Goal: Complete Application Form: Complete application form

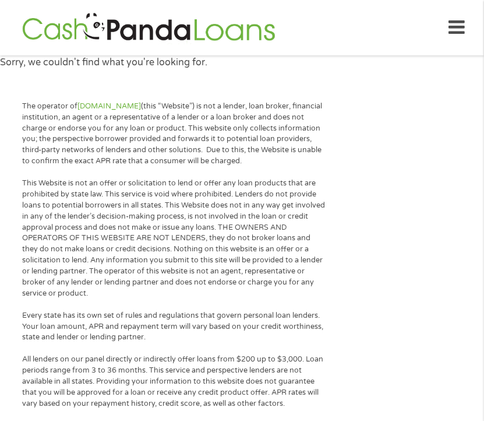
click at [186, 27] on img at bounding box center [149, 27] width 260 height 33
click at [455, 29] on icon at bounding box center [457, 27] width 16 height 29
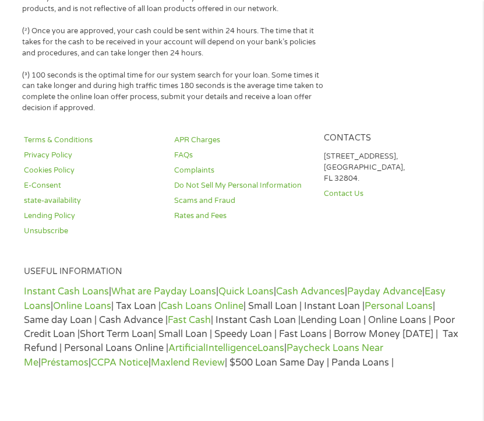
scroll to position [3526, 0]
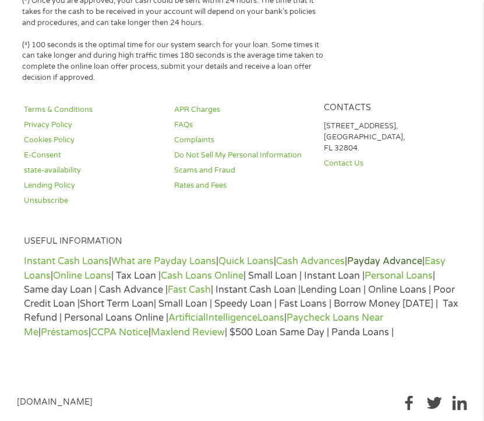
click at [404, 255] on link "Payday Advance" at bounding box center [384, 261] width 75 height 12
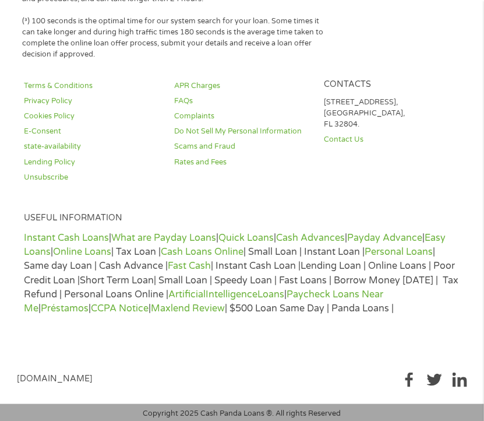
scroll to position [1189, 0]
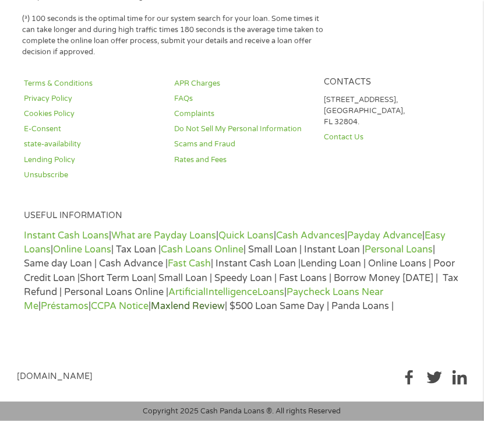
click at [199, 309] on link "Maxlend Review" at bounding box center [188, 306] width 74 height 12
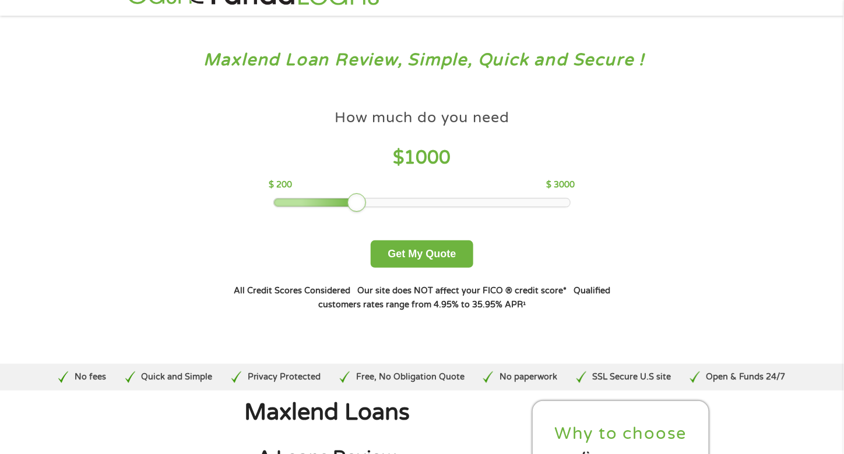
scroll to position [58, 0]
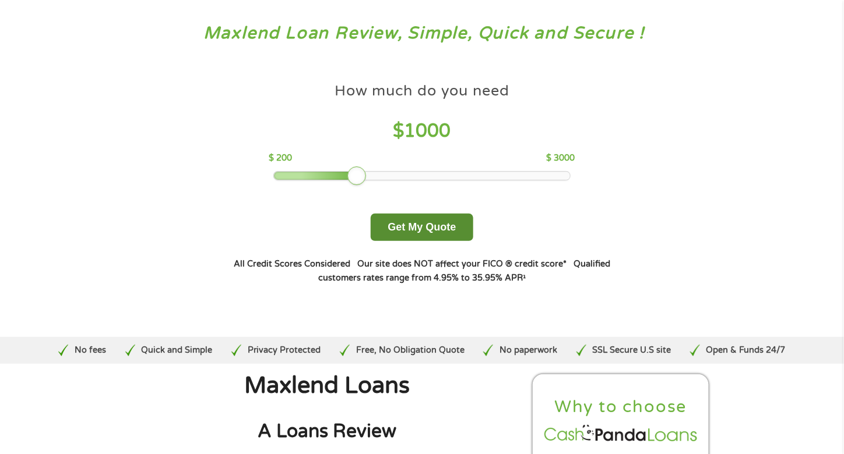
click at [419, 227] on button "Get My Quote" at bounding box center [422, 227] width 102 height 27
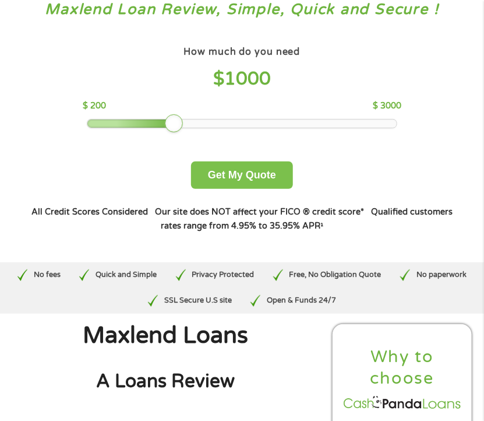
scroll to position [66, 0]
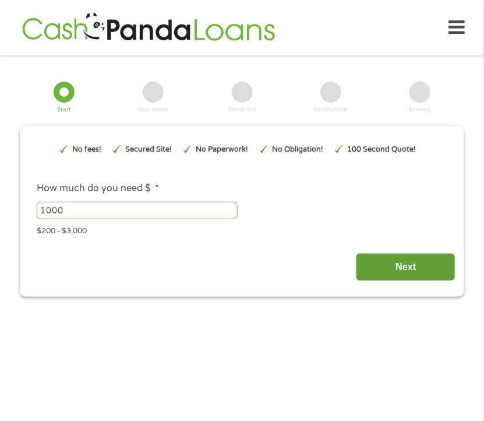
click at [387, 265] on input "Next" at bounding box center [406, 267] width 100 height 29
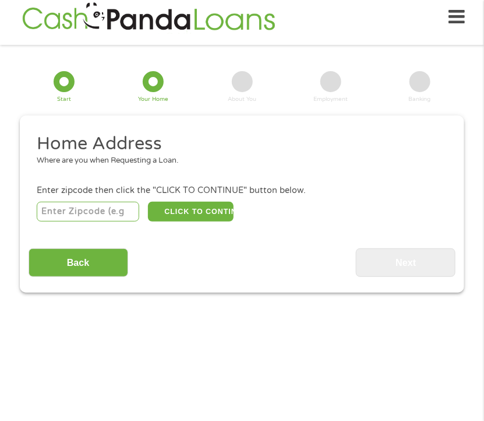
scroll to position [15, 0]
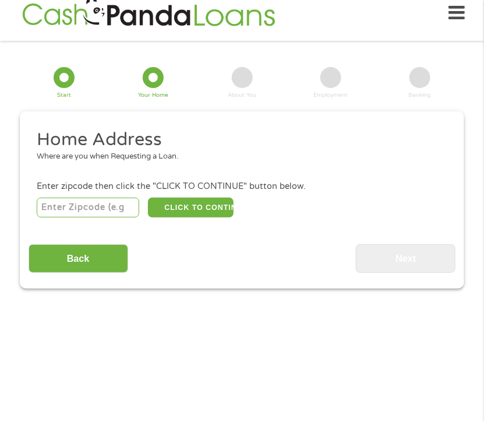
click at [86, 214] on input "number" at bounding box center [88, 207] width 103 height 20
click at [80, 206] on input "number" at bounding box center [88, 207] width 103 height 20
paste input "5"
click at [79, 211] on input "number" at bounding box center [88, 207] width 103 height 20
type input "57301"
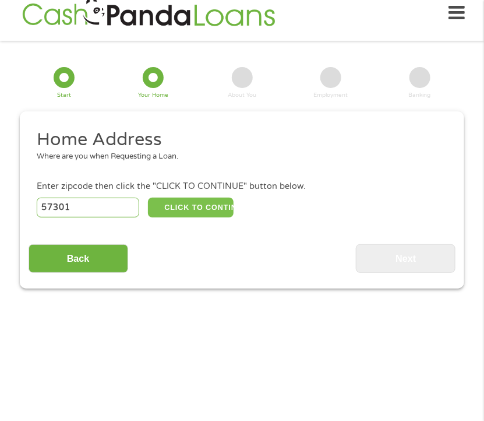
click at [203, 202] on button "CLICK TO CONTINUE" at bounding box center [191, 207] width 86 height 20
type input "57301"
type input "[PERSON_NAME]"
select select "[US_STATE]"
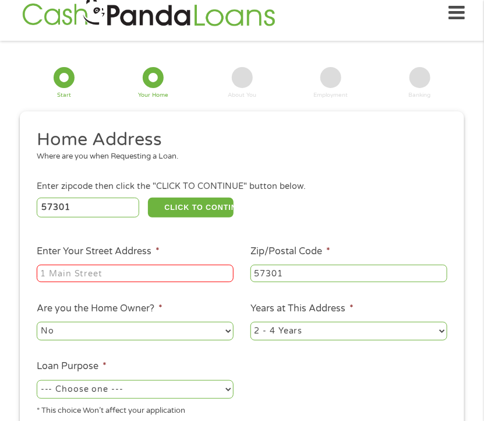
click at [151, 269] on input "Enter Your Street Address *" at bounding box center [135, 272] width 197 height 17
click at [75, 284] on div at bounding box center [135, 274] width 197 height 22
click at [80, 276] on input "Enter Your Street Address *" at bounding box center [135, 272] width 197 height 17
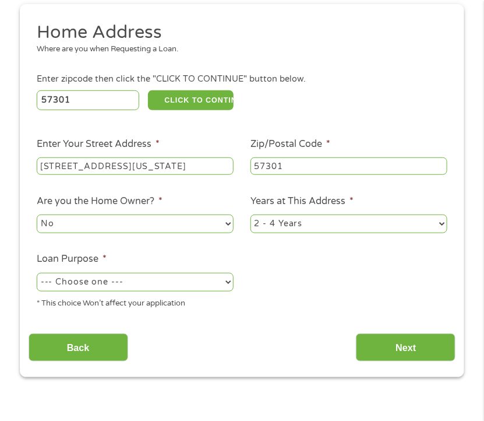
scroll to position [131, 0]
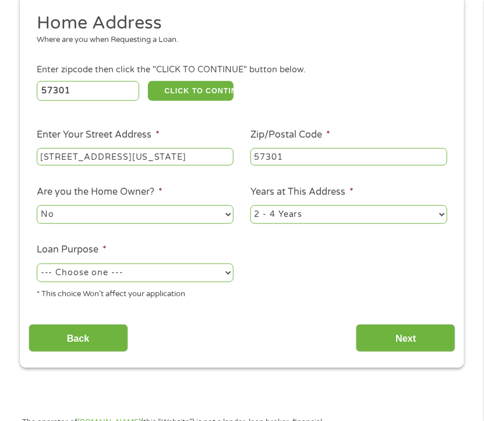
type input "[STREET_ADDRESS][US_STATE]"
click at [152, 276] on select "--- Choose one --- Pay Bills Debt Consolidation Home Improvement Major Purchase…" at bounding box center [135, 272] width 197 height 19
select select "debtconsolidation"
click at [37, 264] on select "--- Choose one --- Pay Bills Debt Consolidation Home Improvement Major Purchase…" at bounding box center [135, 272] width 197 height 19
click at [344, 218] on select "1 Year or less 1 - 2 Years 2 - 4 Years Over 4 Years" at bounding box center [349, 214] width 197 height 19
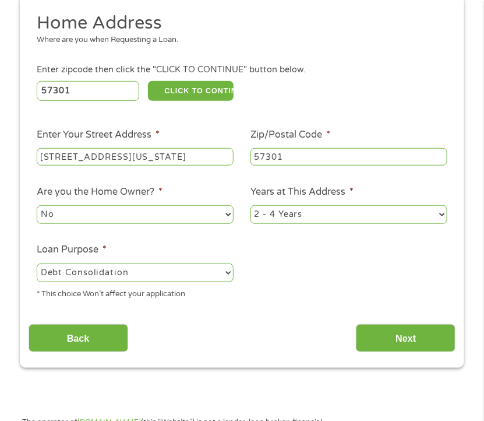
click at [251, 206] on select "1 Year or less 1 - 2 Years 2 - 4 Years Over 4 Years" at bounding box center [349, 214] width 197 height 19
click at [404, 338] on input "Next" at bounding box center [406, 338] width 100 height 29
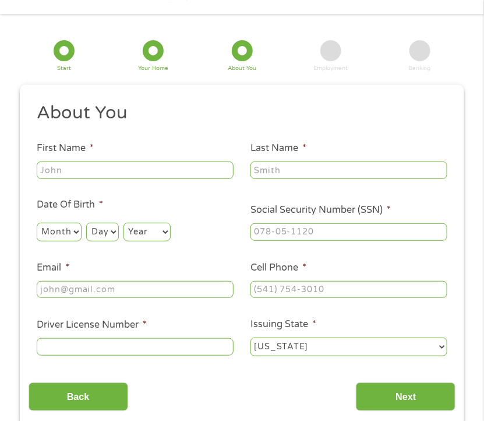
scroll to position [15, 0]
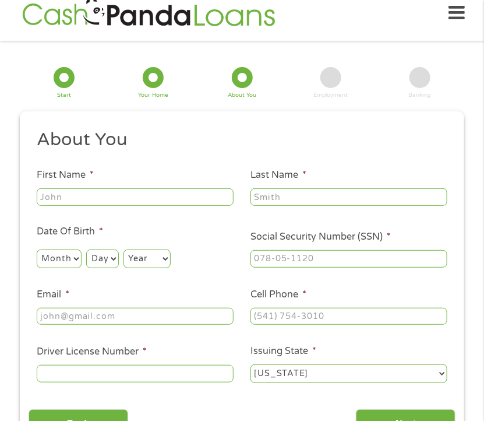
click at [188, 196] on input "First Name *" at bounding box center [135, 196] width 197 height 17
click at [130, 194] on input "First Name *" at bounding box center [135, 196] width 197 height 17
paste input "J"
type input "[PERSON_NAME]"
click at [274, 198] on input "Last Name *" at bounding box center [349, 196] width 197 height 17
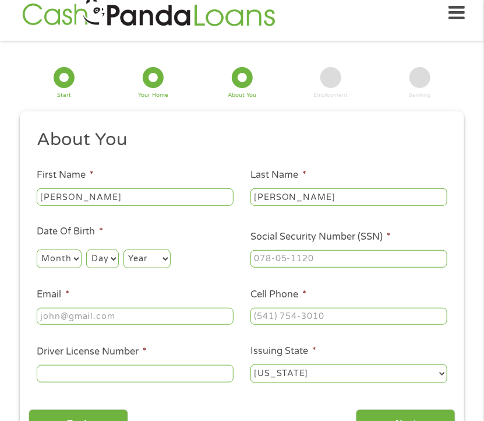
type input "[PERSON_NAME]"
click at [52, 259] on select "Month 1 2 3 4 5 6 7 8 9 10 11 12" at bounding box center [59, 258] width 45 height 19
select select "9"
click at [37, 249] on select "Month 1 2 3 4 5 6 7 8 9 10 11 12" at bounding box center [59, 258] width 45 height 19
click at [109, 262] on select "Day 1 2 3 4 5 6 7 8 9 10 11 12 13 14 15 16 17 18 19 20 21 22 23 24 25 26 27 28 …" at bounding box center [102, 258] width 32 height 19
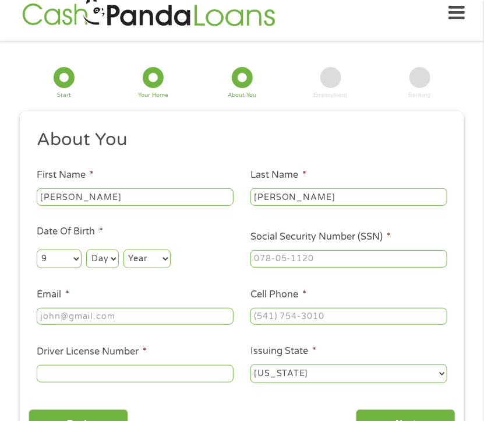
select select "1"
click at [87, 249] on select "Day 1 2 3 4 5 6 7 8 9 10 11 12 13 14 15 16 17 18 19 20 21 22 23 24 25 26 27 28 …" at bounding box center [102, 258] width 32 height 19
click at [165, 255] on select "Year [DATE] 2006 2005 2004 2003 2002 2001 2000 1999 1998 1997 1996 1995 1994 19…" at bounding box center [147, 258] width 47 height 19
select select "1985"
click at [124, 249] on select "Year [DATE] 2006 2005 2004 2003 2002 2001 2000 1999 1998 1997 1996 1995 1994 19…" at bounding box center [147, 258] width 47 height 19
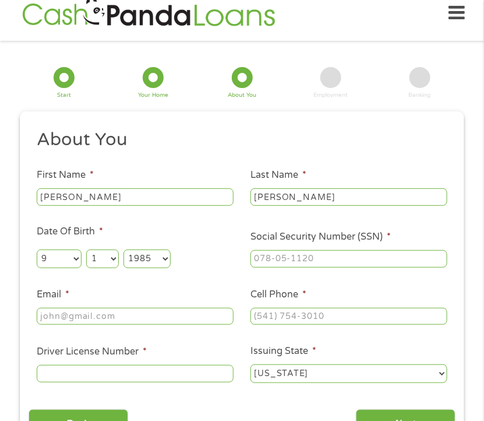
type input "___-__-____"
click at [317, 255] on input "___-__-____" at bounding box center [349, 258] width 197 height 17
click at [325, 261] on input "___-__-____" at bounding box center [349, 258] width 197 height 17
type input "503-19-3080"
click at [100, 321] on input "Email *" at bounding box center [135, 316] width 197 height 17
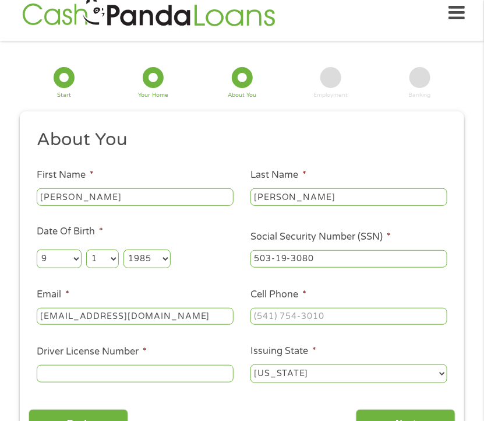
type input "[EMAIL_ADDRESS][DOMAIN_NAME]"
click at [294, 324] on input "(___) ___-____" at bounding box center [349, 316] width 197 height 17
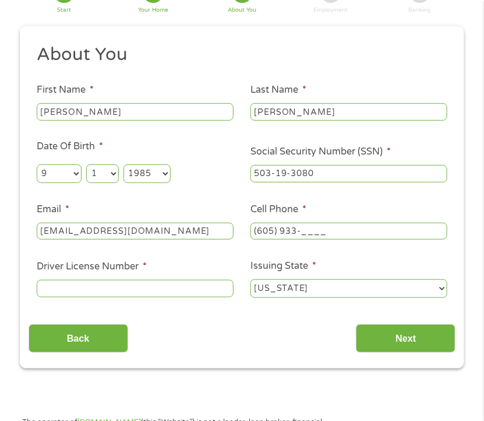
scroll to position [131, 0]
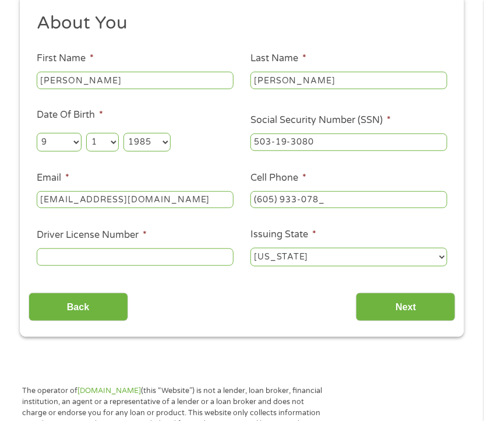
type input "[PHONE_NUMBER]"
drag, startPoint x: 73, startPoint y: 271, endPoint x: 77, endPoint y: 263, distance: 9.1
click at [76, 266] on ul "About You This field is hidden when viewing the form Title * --- Choose one ---…" at bounding box center [243, 144] width 428 height 265
click at [77, 263] on input "Driver License Number *" at bounding box center [135, 256] width 197 height 17
type input "503172607"
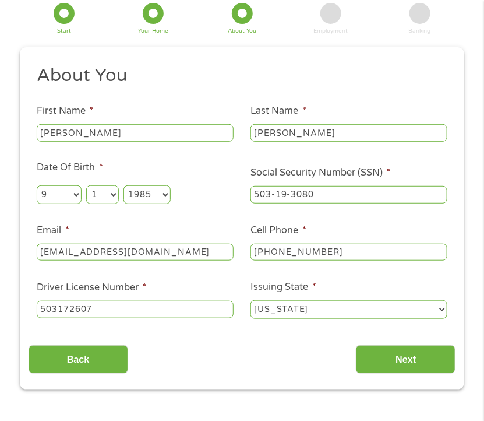
scroll to position [73, 0]
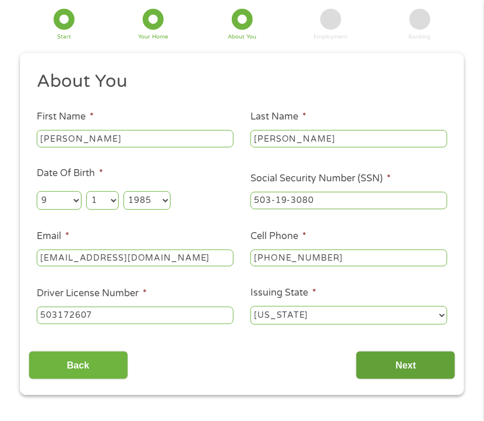
click at [399, 369] on input "Next" at bounding box center [406, 365] width 100 height 29
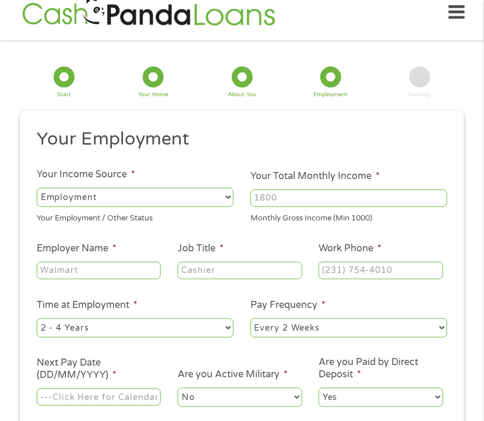
scroll to position [15, 0]
click at [332, 192] on input "Your Total Monthly Income *" at bounding box center [349, 198] width 197 height 17
type input "5460"
click at [105, 271] on input "Employer Name *" at bounding box center [99, 270] width 124 height 17
click at [90, 267] on input "Employer Name *" at bounding box center [99, 270] width 124 height 17
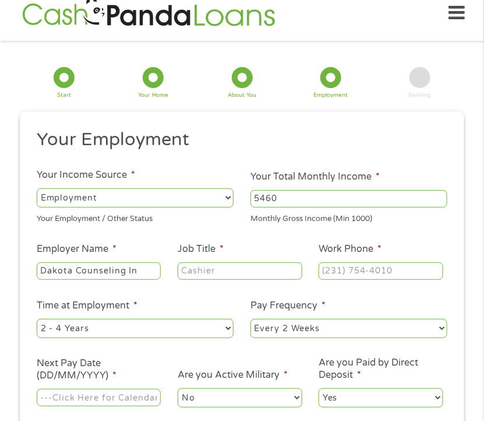
type input "Dakota Counseling In"
click at [267, 269] on input "Job Title *" at bounding box center [240, 270] width 124 height 17
click at [224, 272] on input "Job Title *" at bounding box center [240, 270] width 124 height 17
type input "Licensed Professional Counselor"
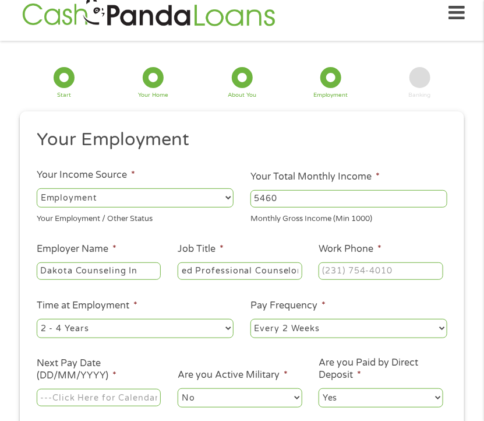
scroll to position [0, 0]
click at [351, 274] on input "(___) ___-____" at bounding box center [381, 270] width 124 height 17
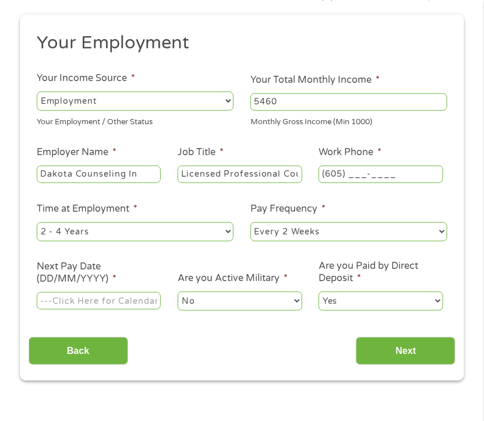
scroll to position [131, 0]
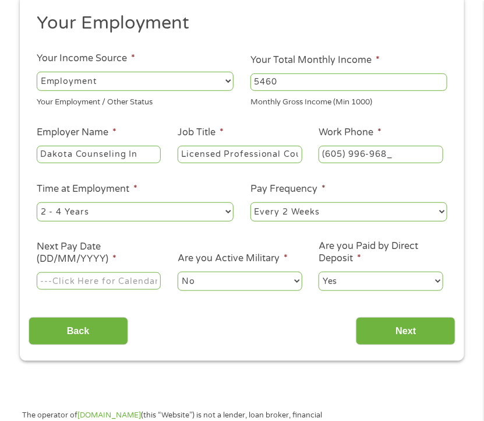
type input "[PHONE_NUMBER]"
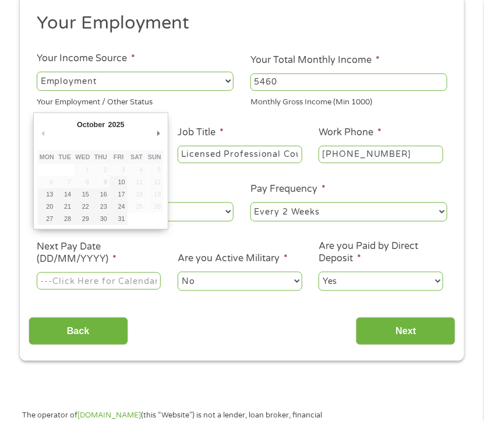
click at [122, 283] on input "Next Pay Date (DD/MM/YYYY) *" at bounding box center [99, 280] width 124 height 17
type input "[DATE]"
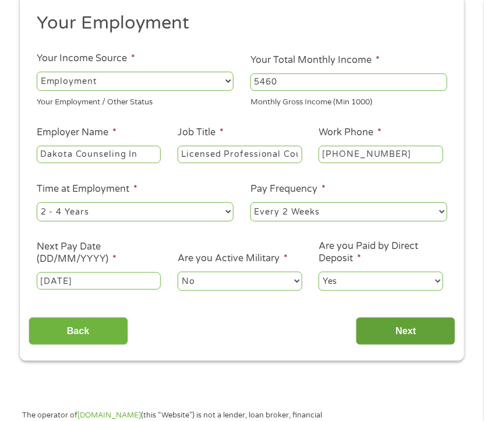
click at [415, 324] on input "Next" at bounding box center [406, 331] width 100 height 29
click at [402, 332] on input "Next" at bounding box center [406, 331] width 100 height 29
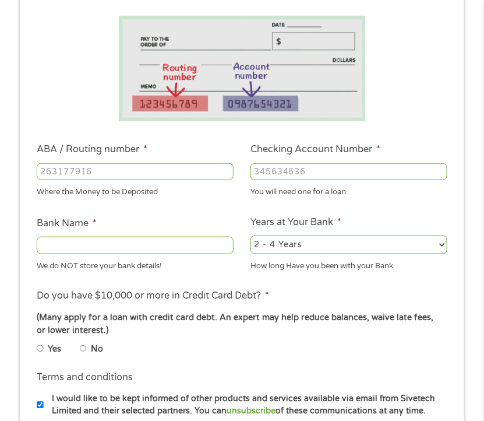
scroll to position [248, 0]
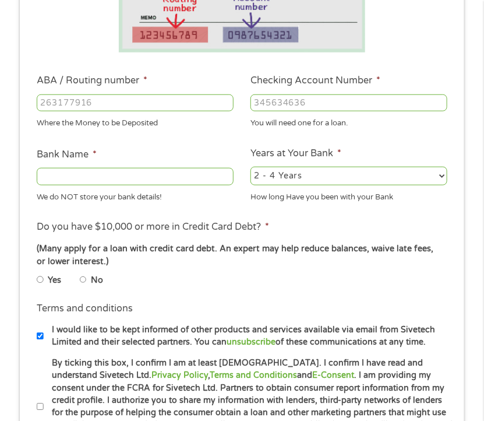
click at [80, 94] on input "ABA / Routing number *" at bounding box center [135, 102] width 197 height 17
type input "113024520"
type input "[PERSON_NAME] FARGO BANK"
type input "113024520"
click at [304, 99] on input "Checking Account Number *" at bounding box center [349, 102] width 197 height 17
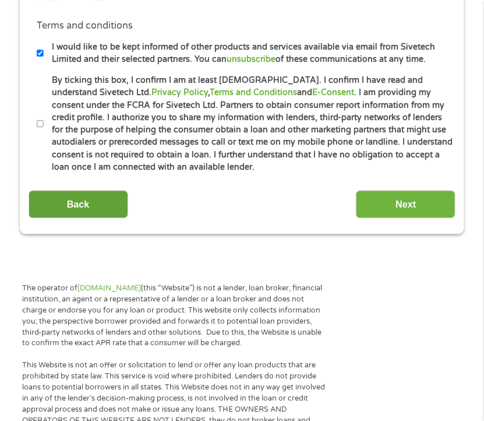
scroll to position [539, 0]
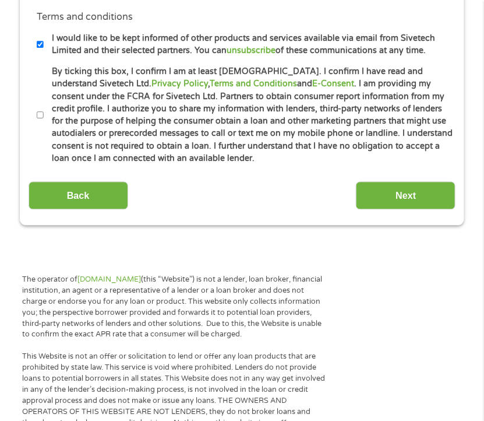
type input "008816970076"
click at [40, 116] on input "By ticking this box, I confirm I am at least [DEMOGRAPHIC_DATA]. I confirm I ha…" at bounding box center [40, 115] width 7 height 14
checkbox input "true"
click at [42, 40] on input "I would like to be kept informed of other products and services available via e…" at bounding box center [40, 45] width 7 height 14
checkbox input "false"
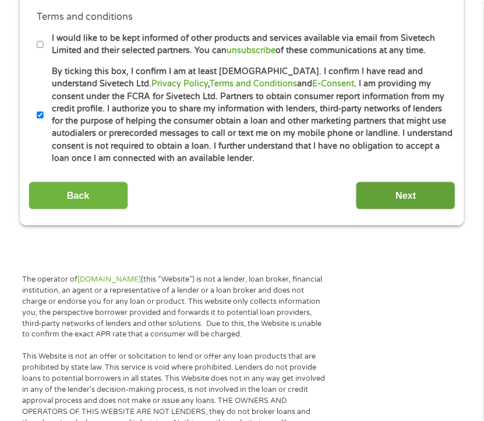
click at [398, 197] on input "Next" at bounding box center [406, 196] width 100 height 29
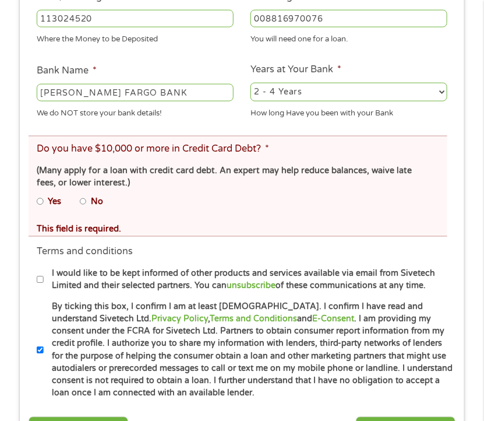
scroll to position [481, 0]
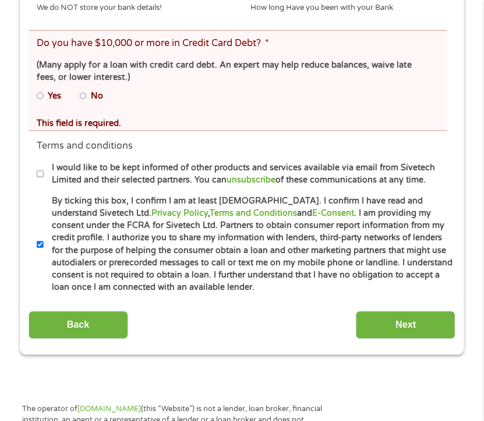
click at [91, 94] on label "No" at bounding box center [97, 96] width 12 height 13
click at [87, 94] on input "No" at bounding box center [83, 96] width 7 height 14
radio input "true"
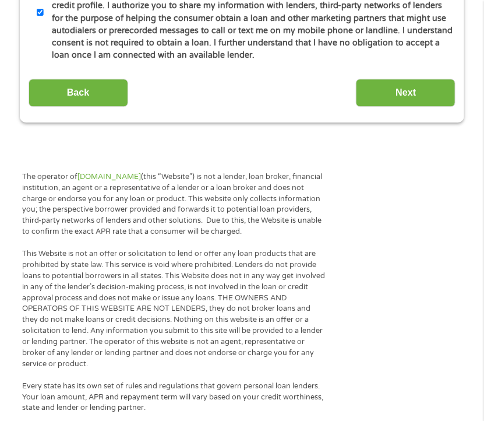
scroll to position [714, 0]
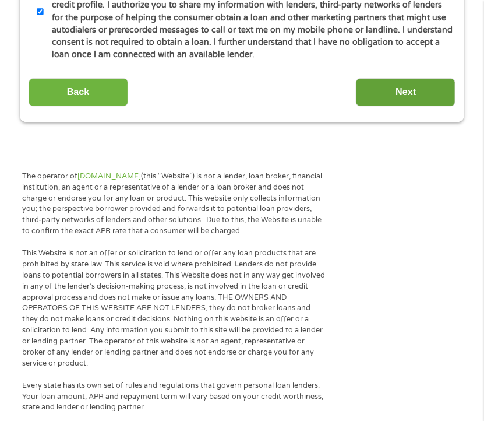
click at [400, 87] on input "Next" at bounding box center [406, 92] width 100 height 29
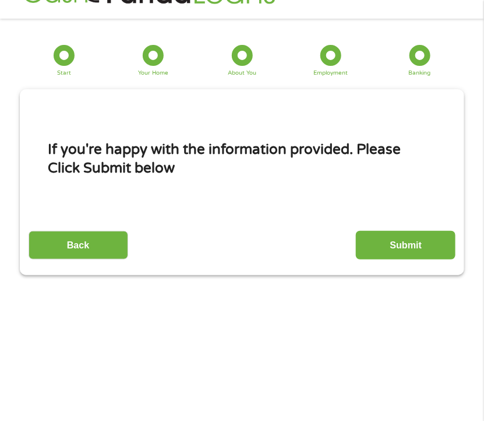
scroll to position [15, 0]
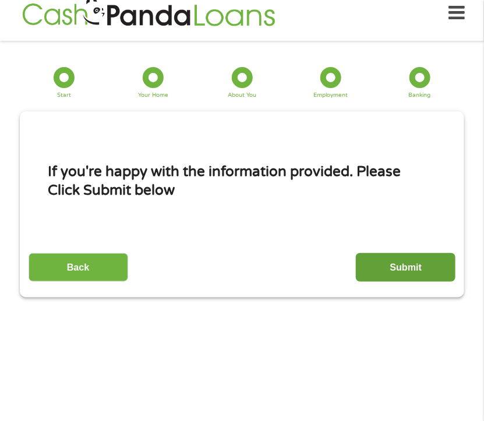
click at [408, 267] on input "Submit" at bounding box center [406, 267] width 100 height 29
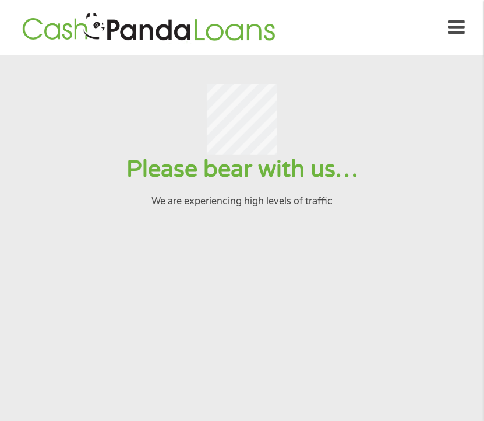
scroll to position [0, 0]
